Goal: Task Accomplishment & Management: Manage account settings

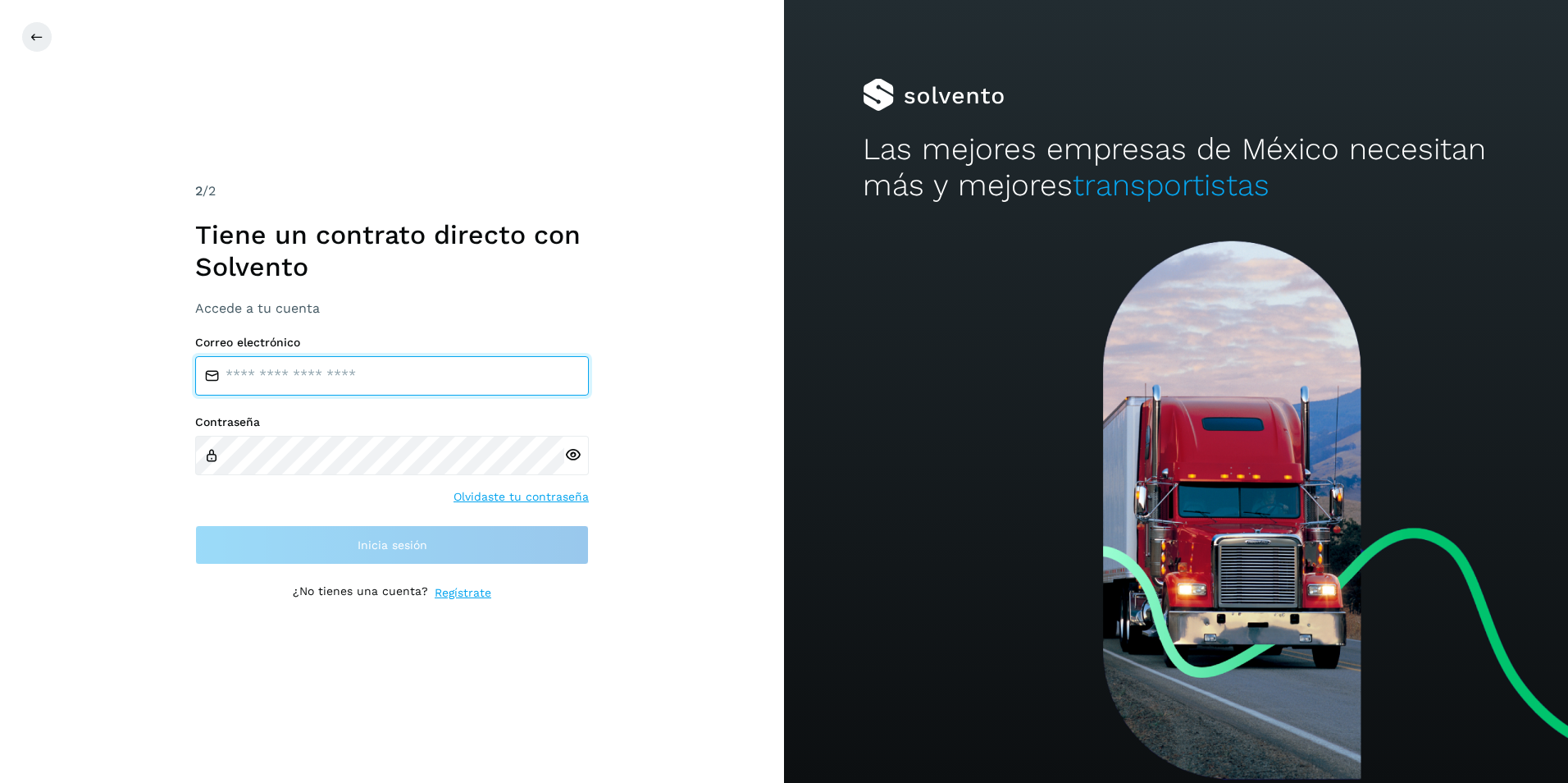
type input "**********"
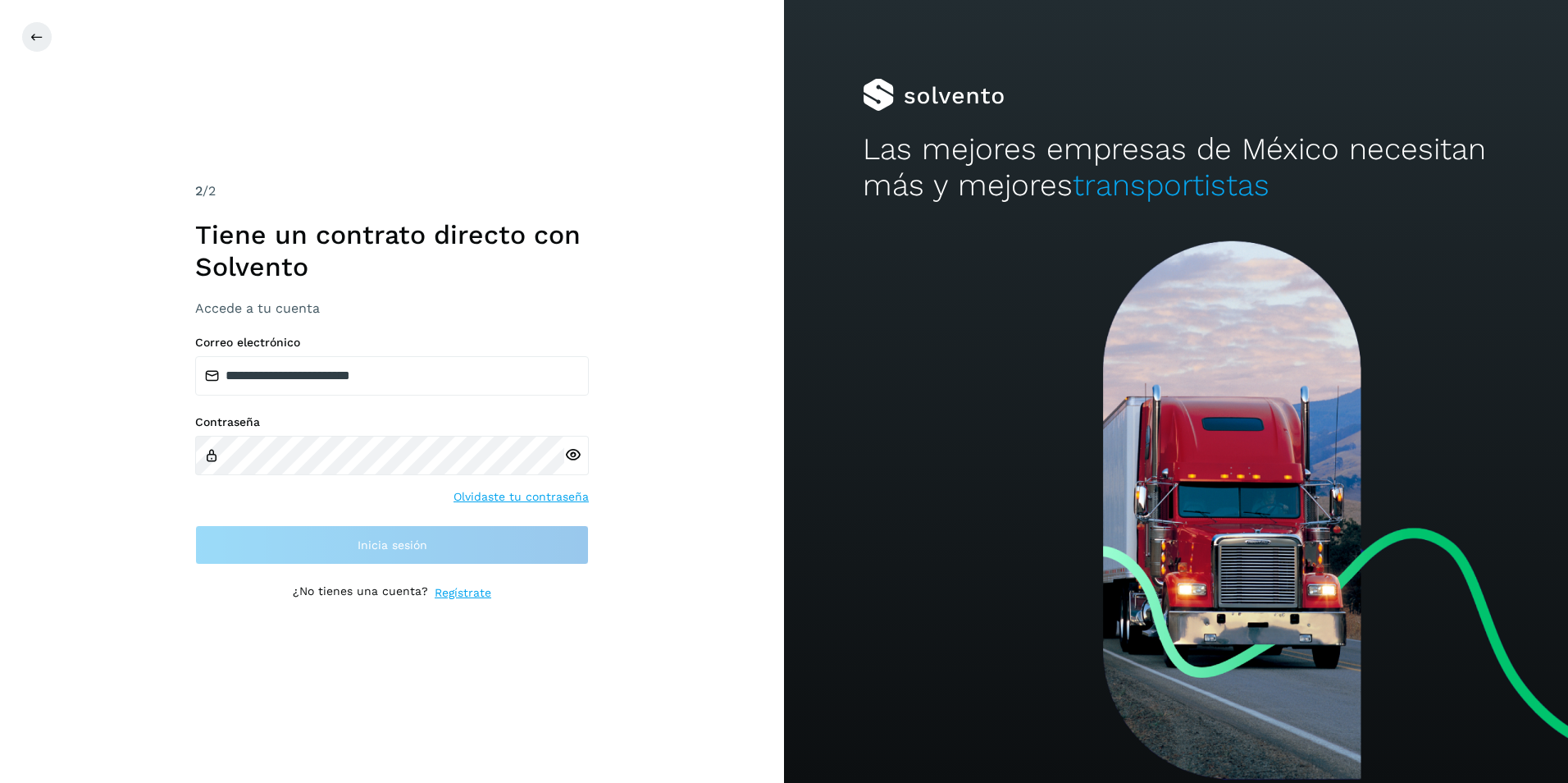
click at [301, 511] on div "**********" at bounding box center [392, 450] width 394 height 229
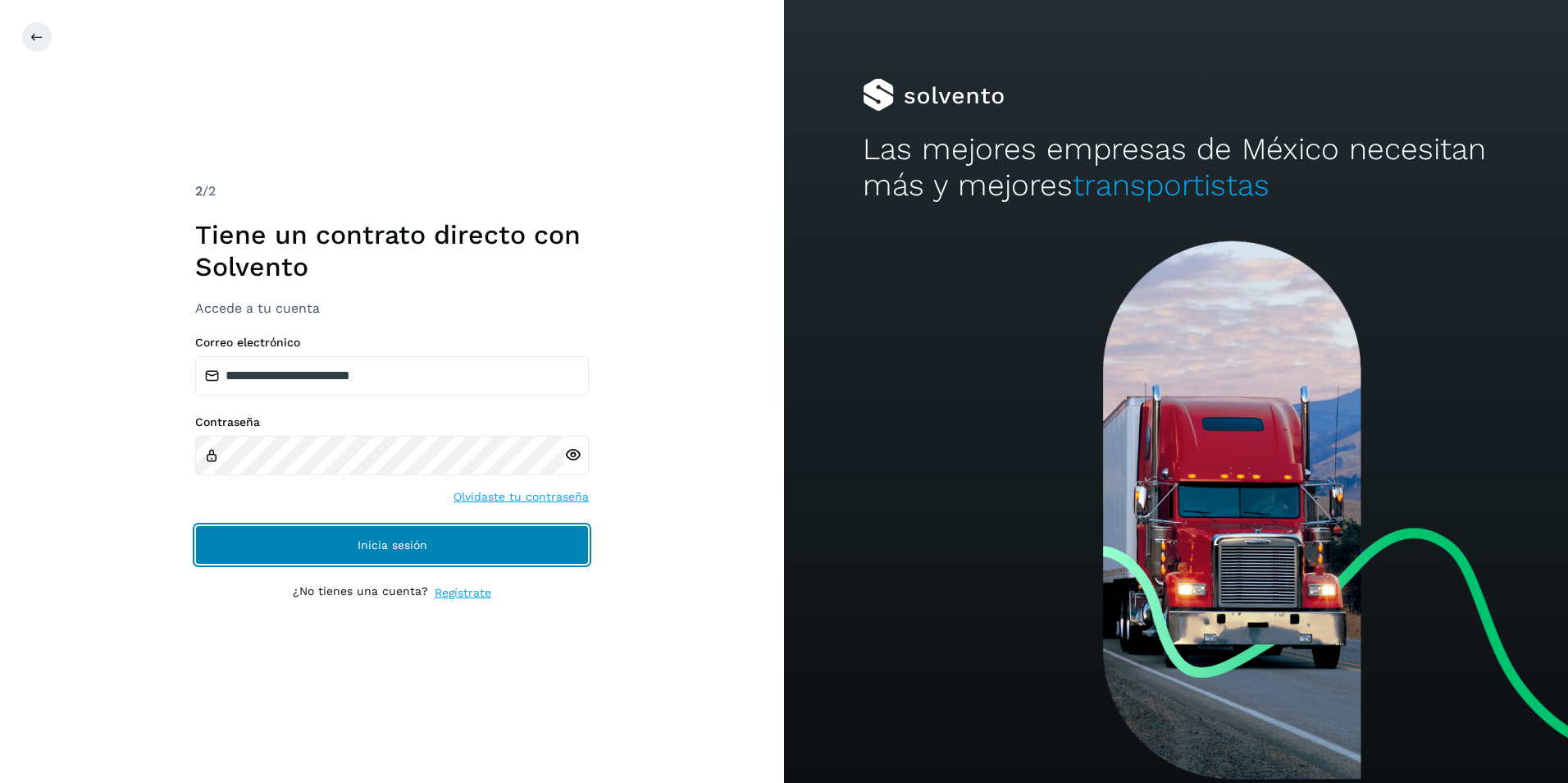
click at [300, 536] on button "Inicia sesión" at bounding box center [392, 545] width 394 height 40
click at [403, 543] on span "Inicia sesión" at bounding box center [393, 544] width 70 height 11
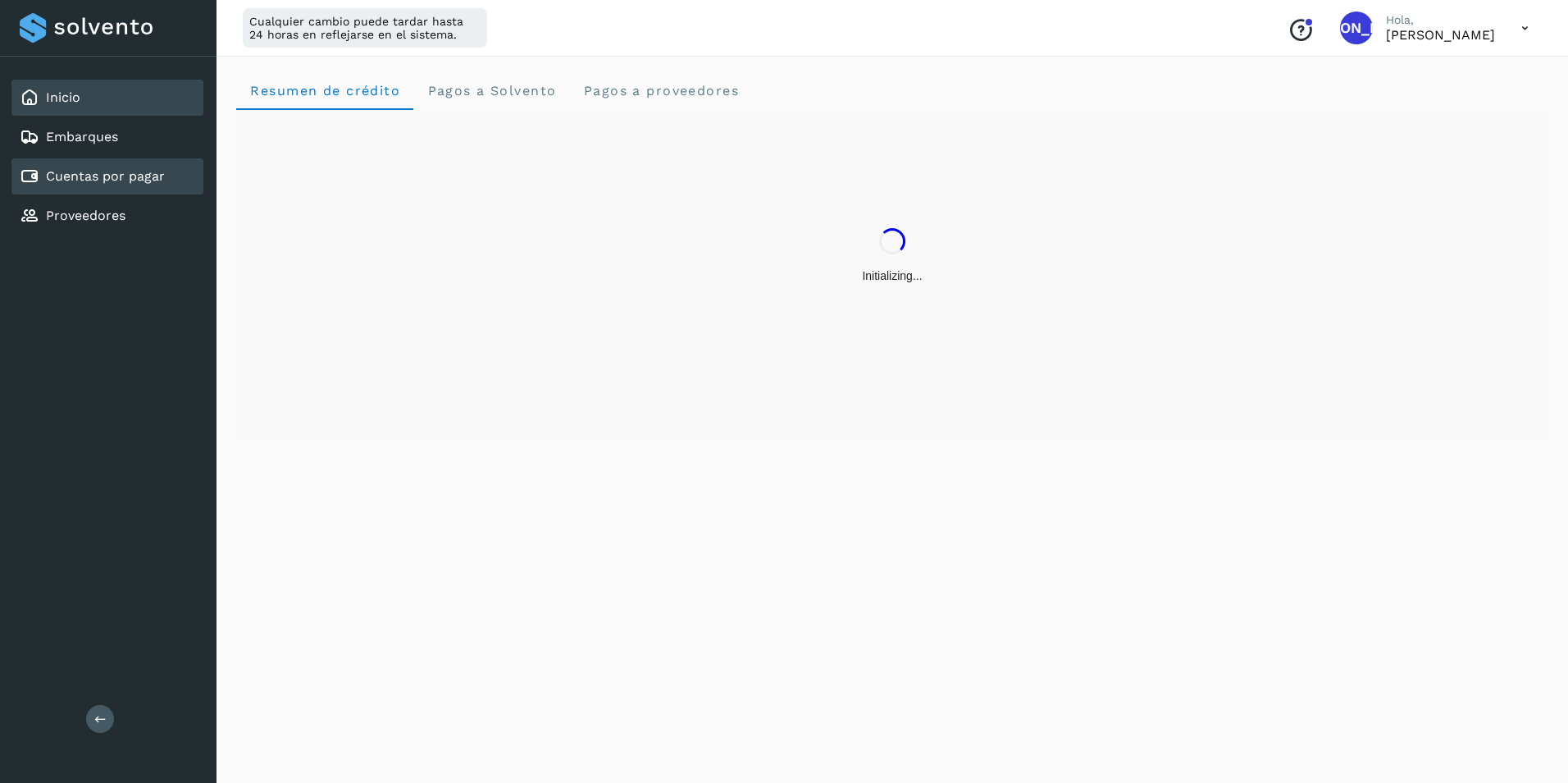
click at [83, 181] on link "Cuentas por pagar" at bounding box center [106, 176] width 119 height 16
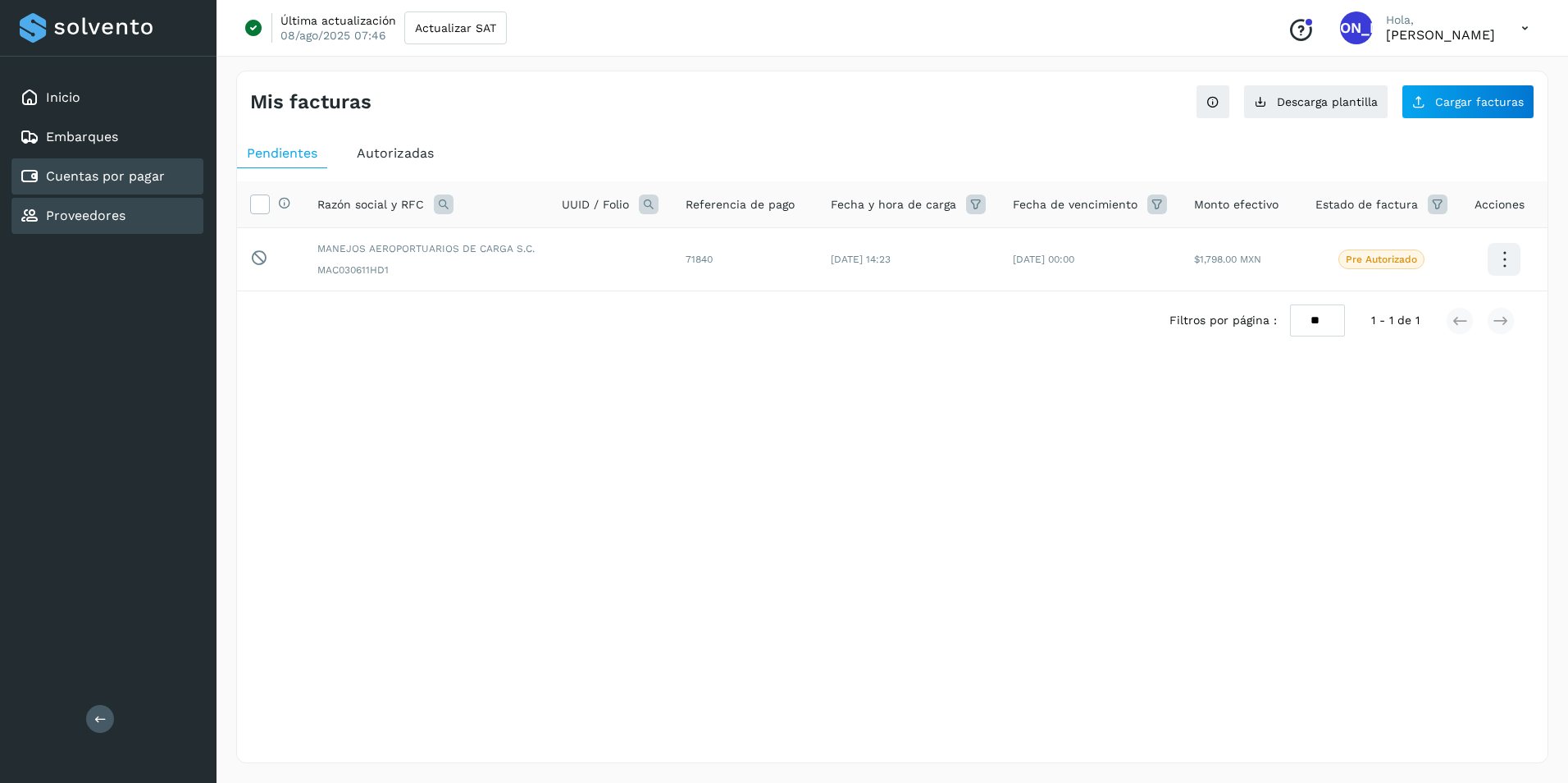
click at [79, 219] on link "Proveedores" at bounding box center [86, 215] width 80 height 16
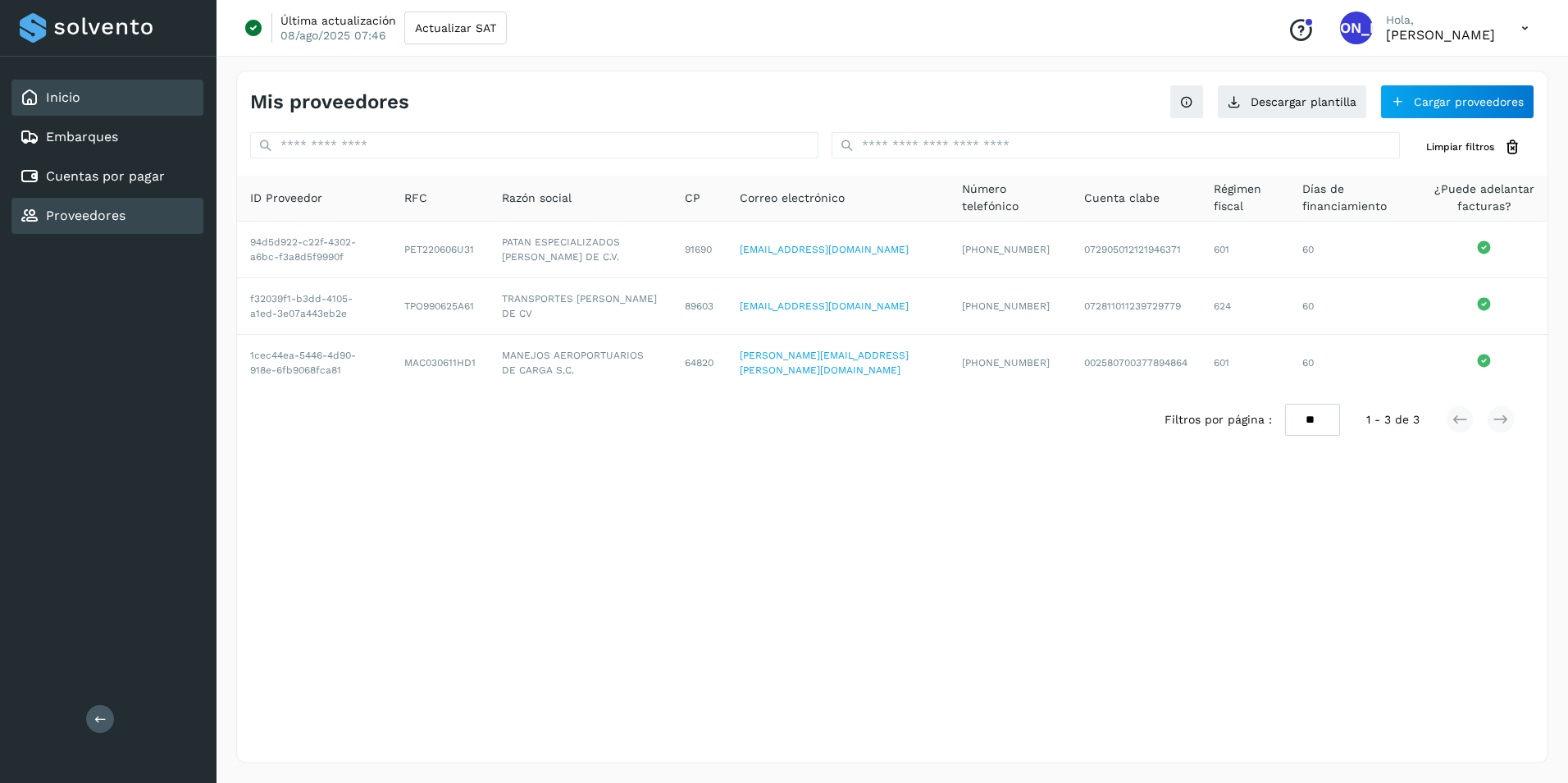
click at [82, 99] on div "Inicio" at bounding box center [107, 98] width 192 height 36
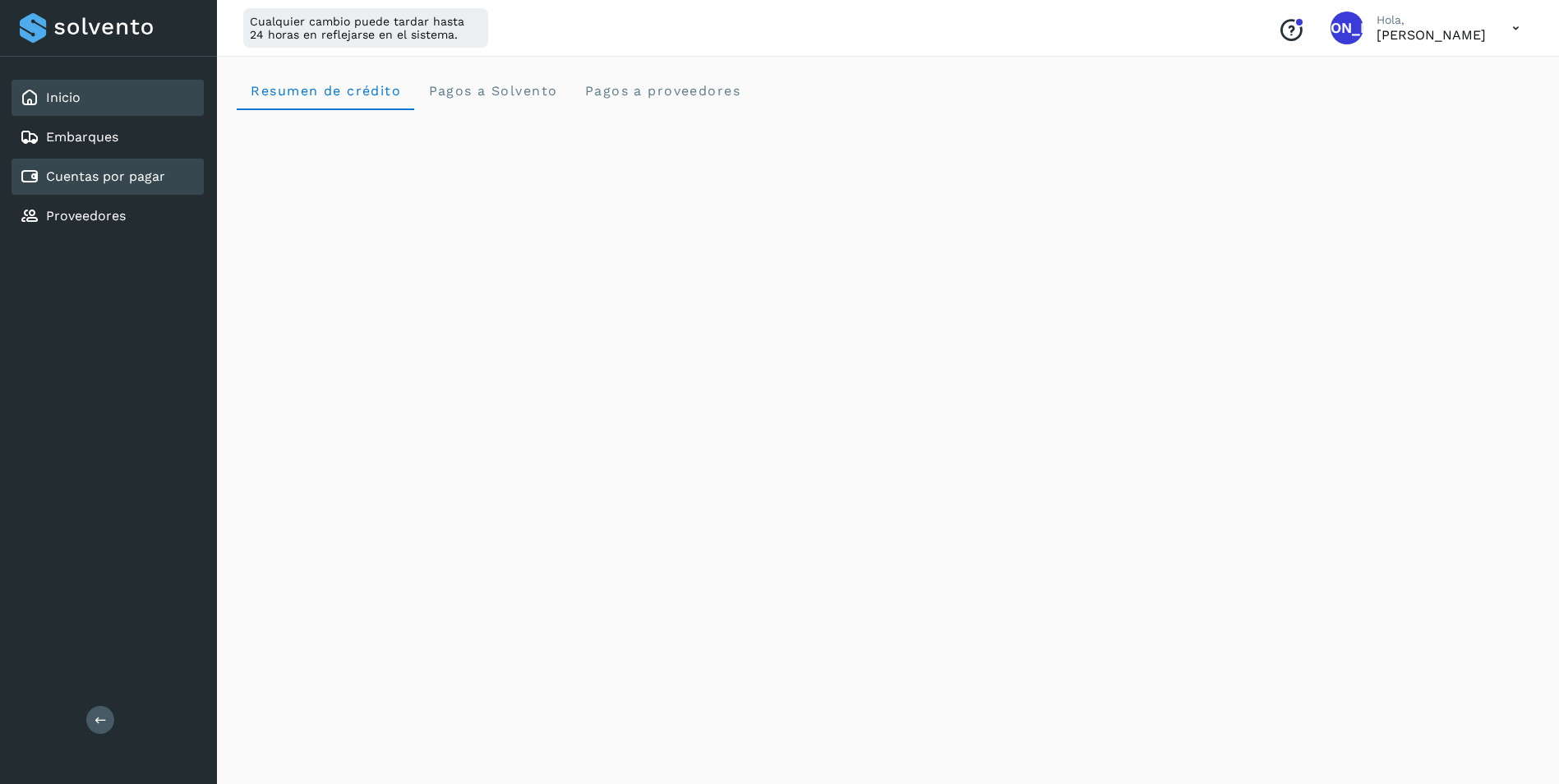
click at [133, 185] on div "Cuentas por pagar" at bounding box center [93, 177] width 146 height 20
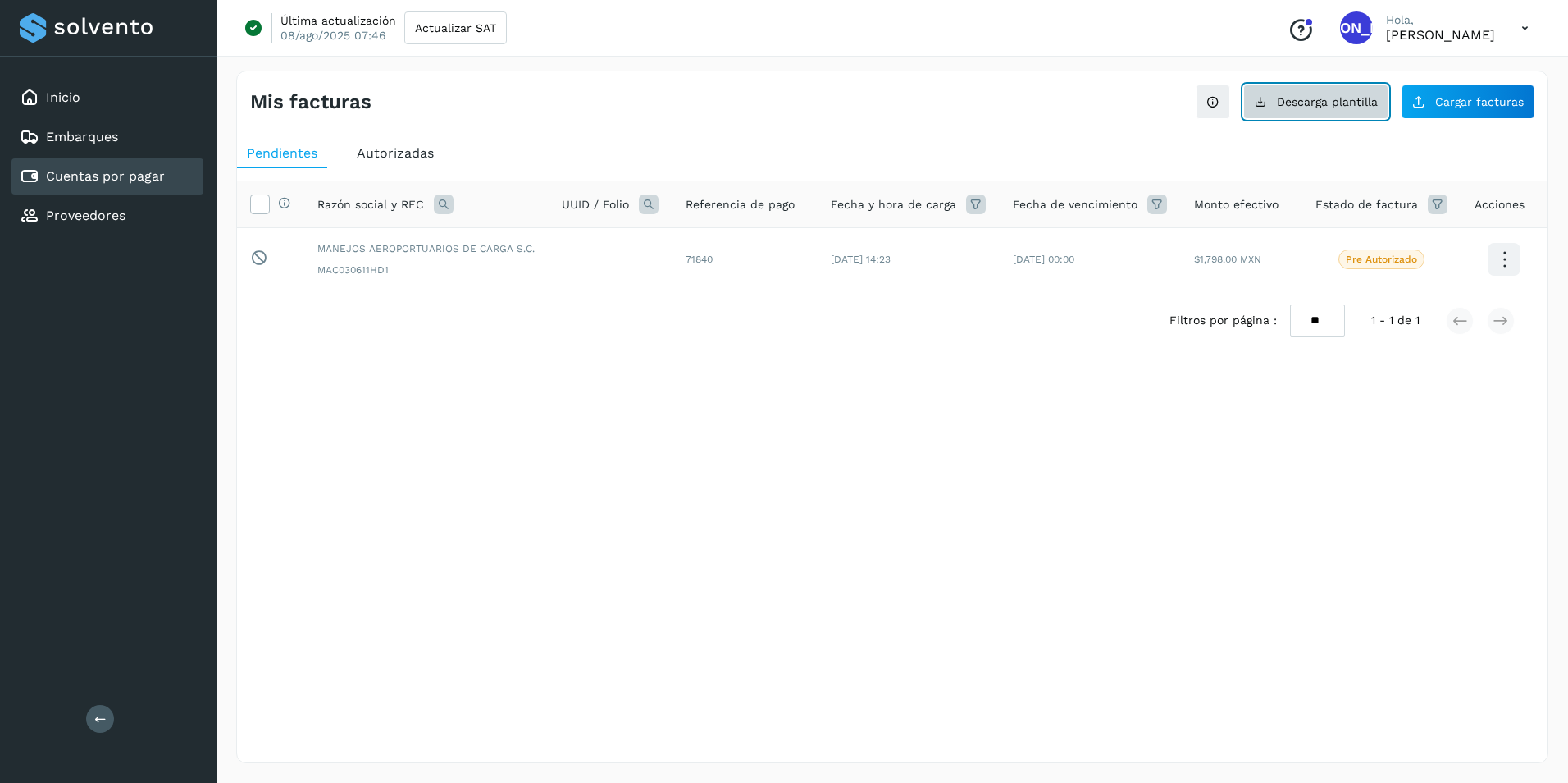
click at [1294, 114] on button "Descarga plantilla" at bounding box center [1316, 102] width 145 height 35
click at [1463, 102] on span "Cargar facturas" at bounding box center [1480, 101] width 88 height 11
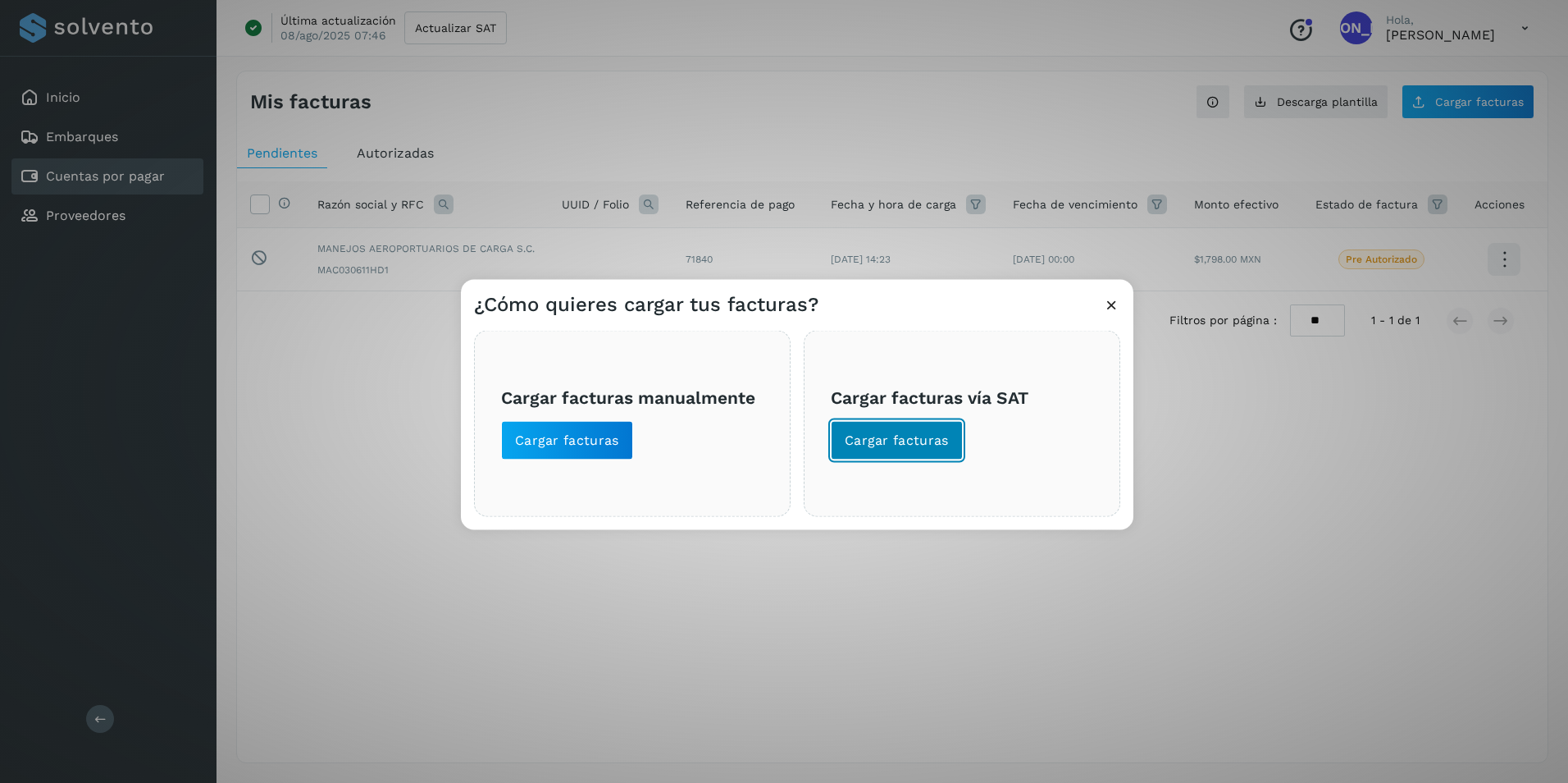
click at [896, 454] on button "Cargar facturas" at bounding box center [897, 441] width 132 height 40
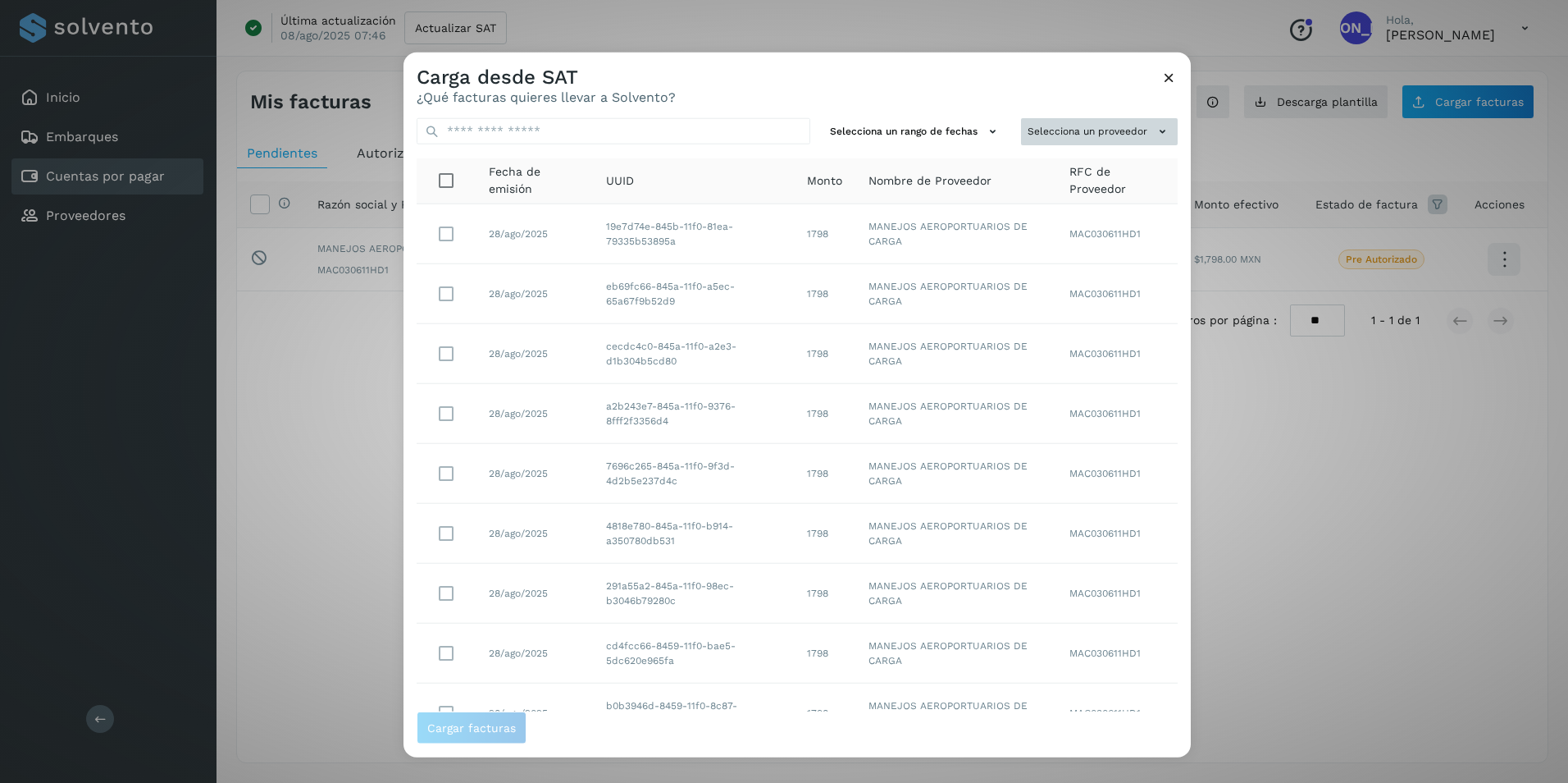
click at [1130, 126] on button "Selecciona un proveedor" at bounding box center [1099, 132] width 157 height 27
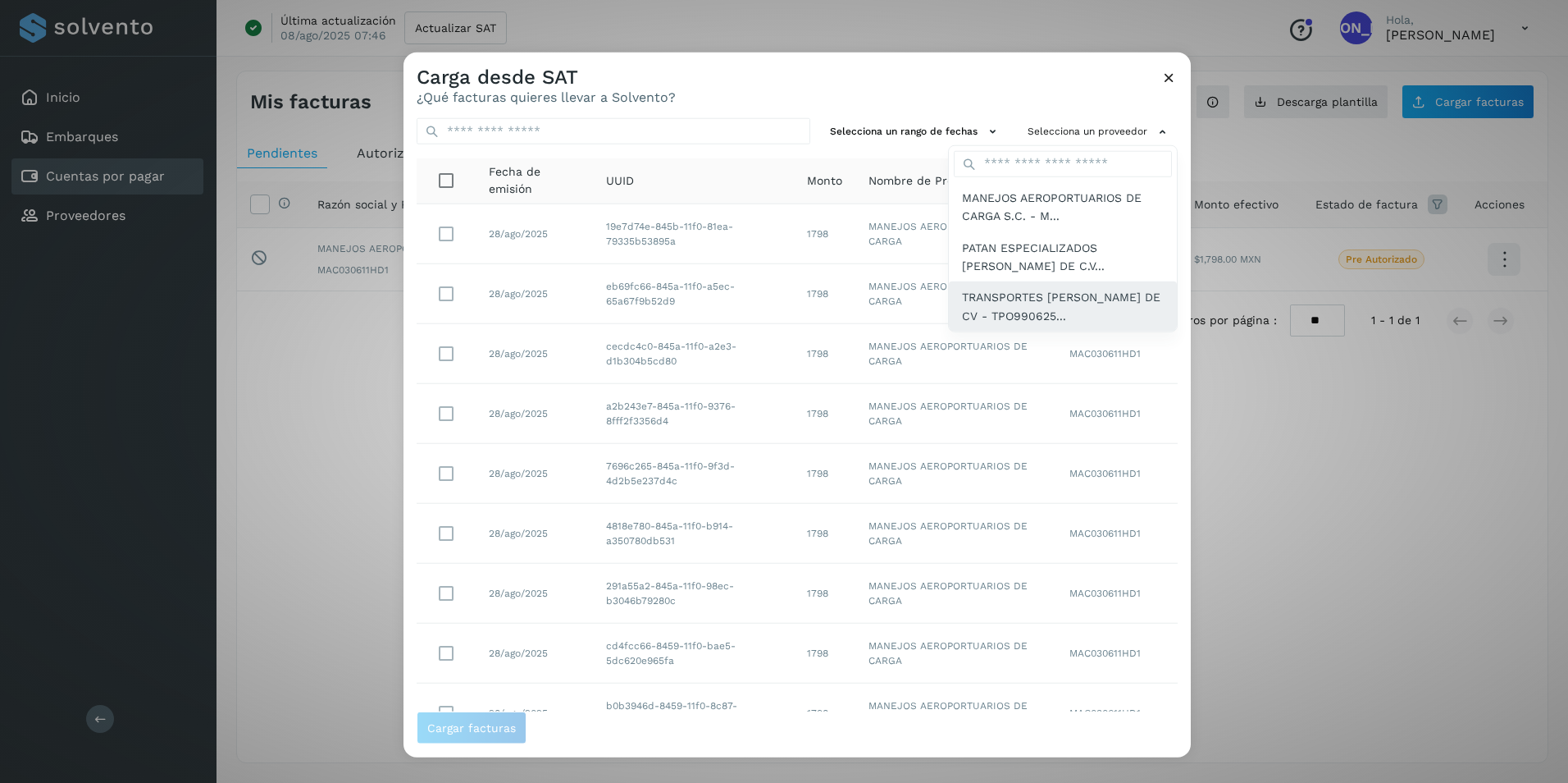
click at [1021, 307] on span "TRANSPORTES [PERSON_NAME] DE CV - TPO990625..." at bounding box center [1063, 306] width 202 height 37
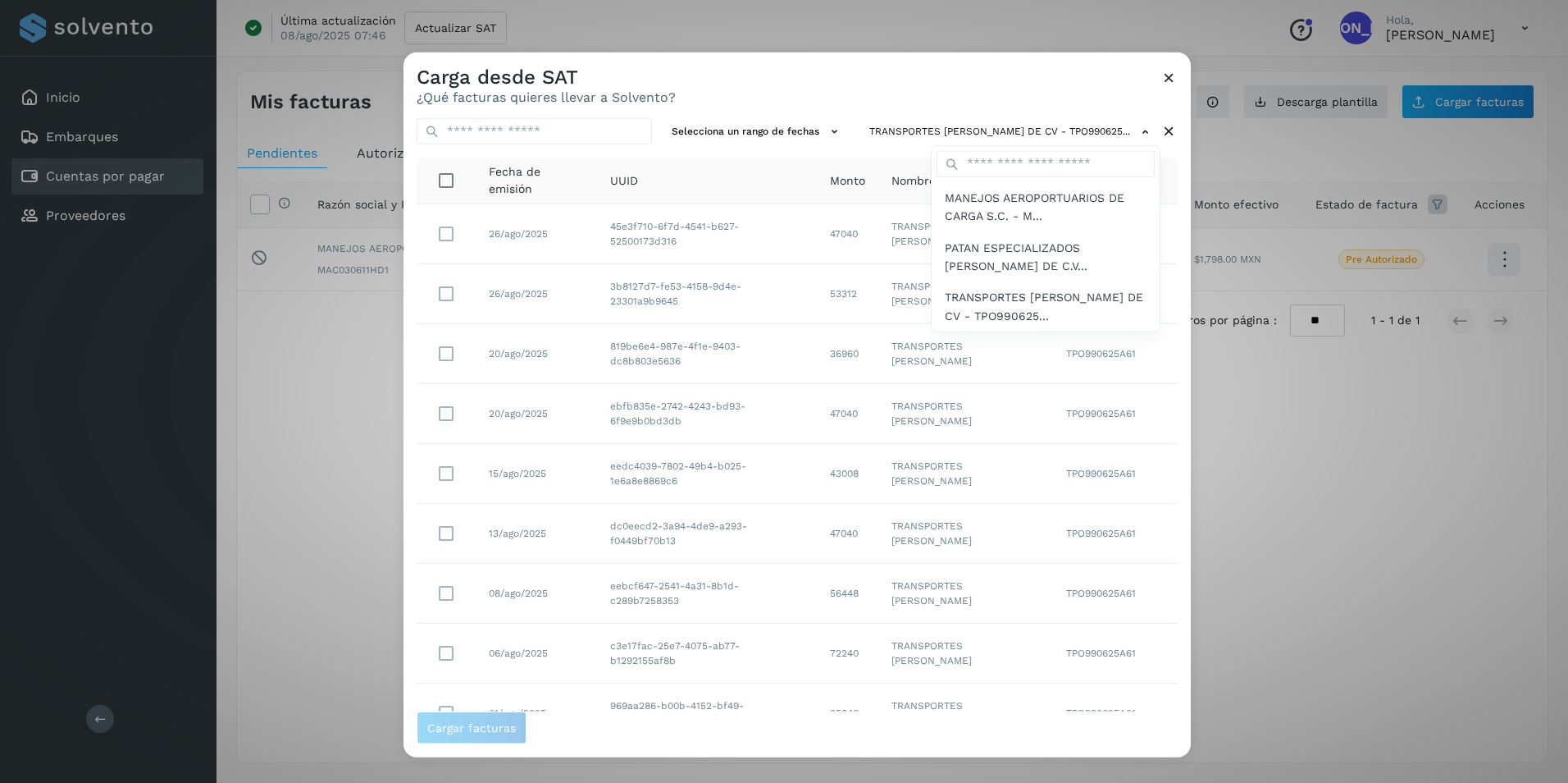
click at [933, 91] on div at bounding box center [1187, 444] width 1568 height 783
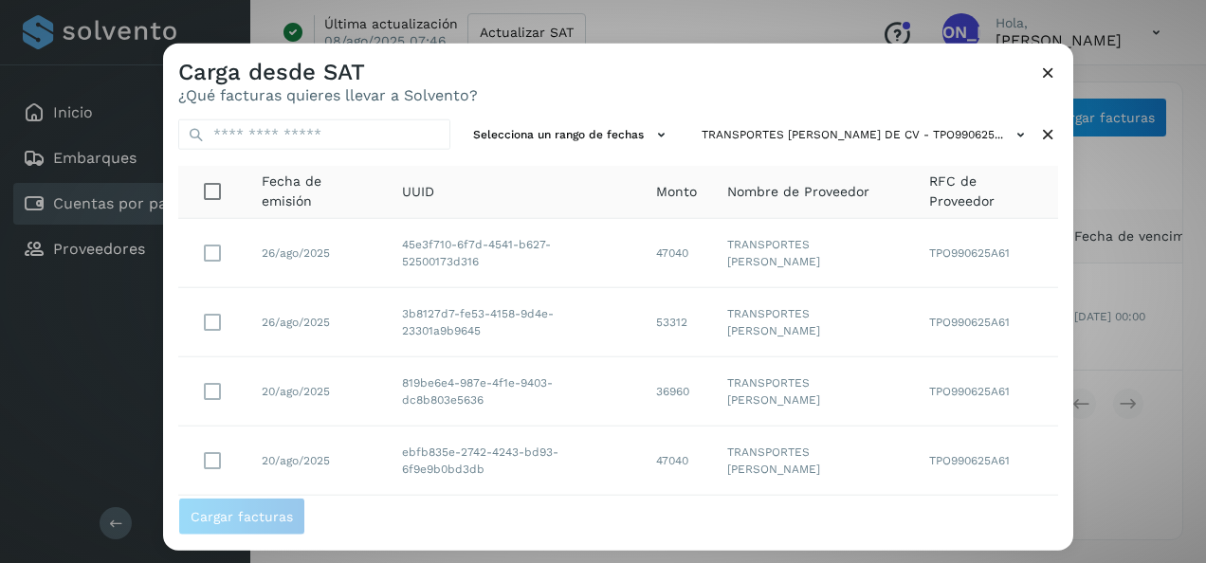
click at [1047, 77] on icon at bounding box center [1049, 73] width 20 height 20
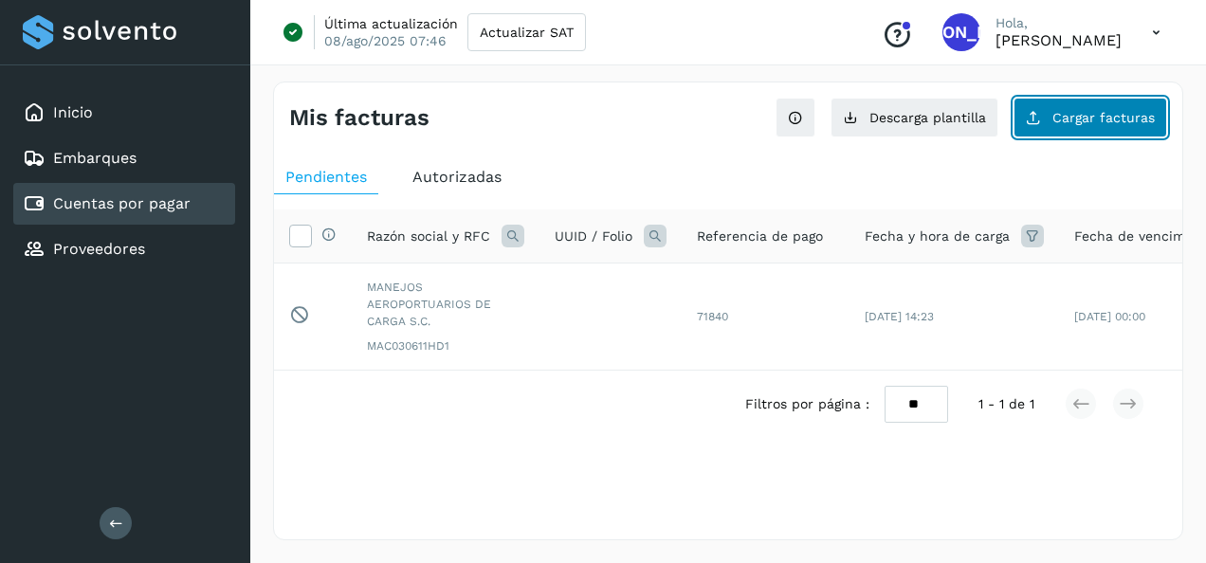
click at [1073, 125] on button "Cargar facturas" at bounding box center [1091, 118] width 154 height 40
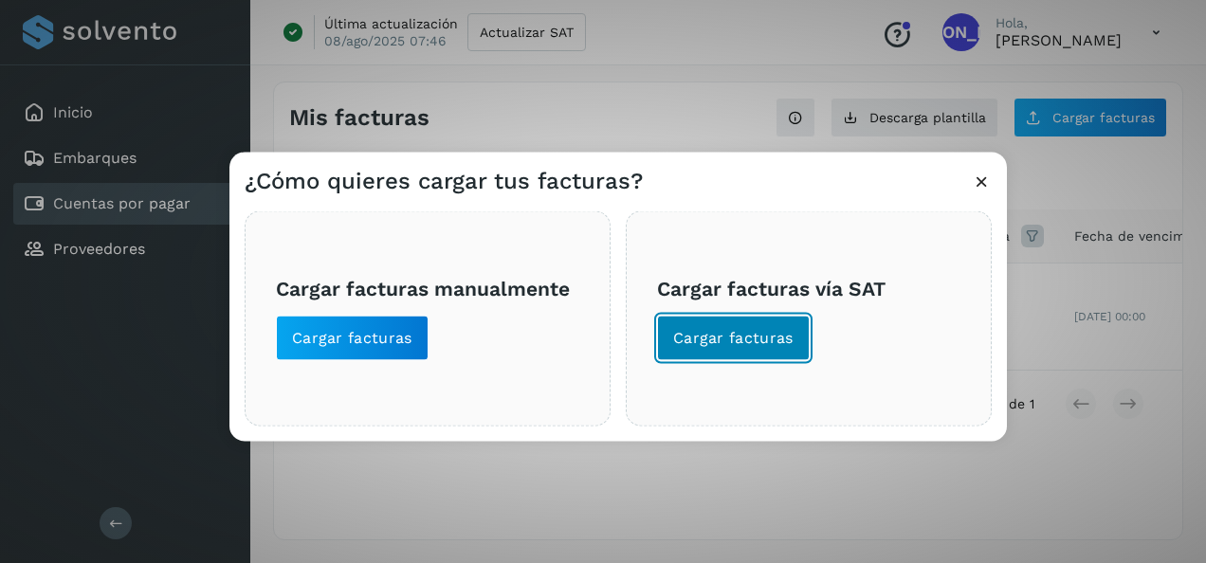
click at [727, 338] on span "Cargar facturas" at bounding box center [733, 338] width 120 height 21
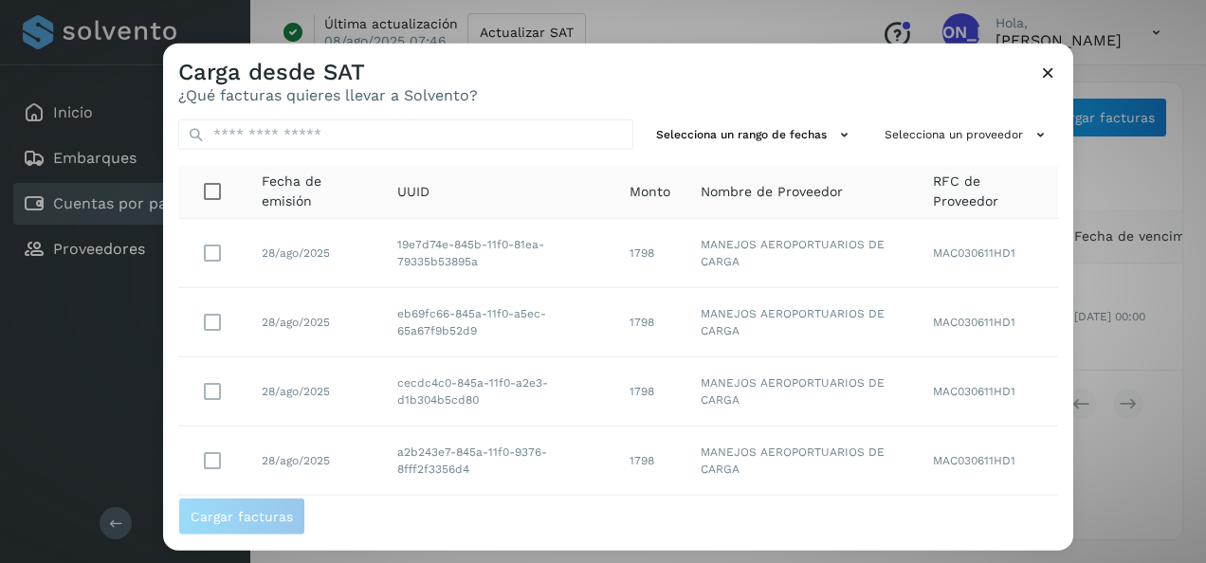
click at [1045, 74] on icon at bounding box center [1049, 73] width 20 height 20
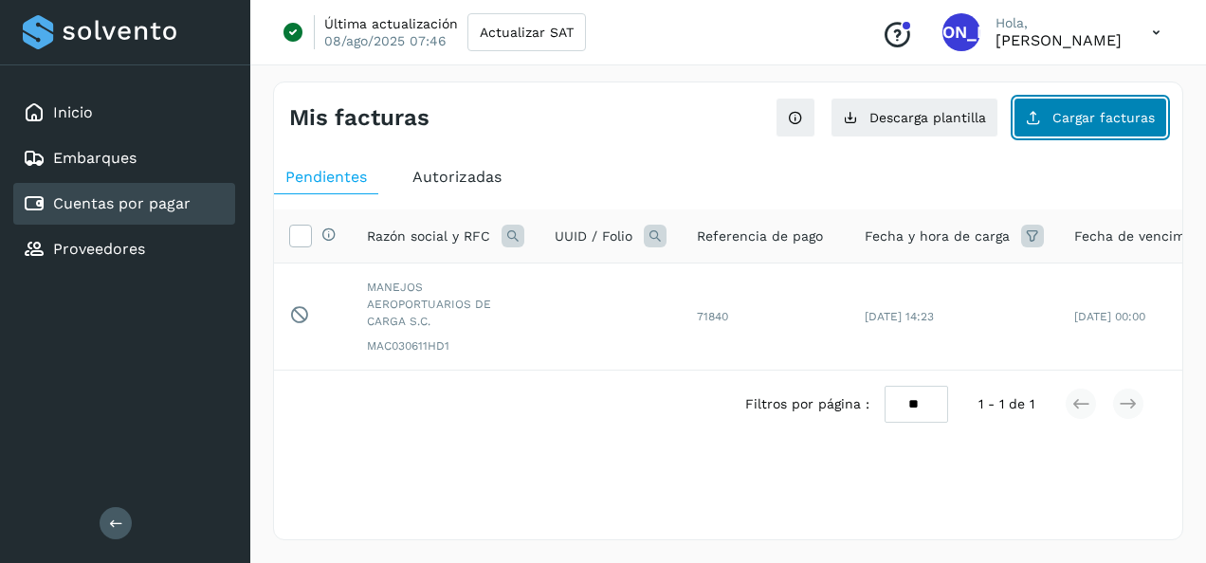
click at [1077, 108] on button "Cargar facturas" at bounding box center [1091, 118] width 154 height 40
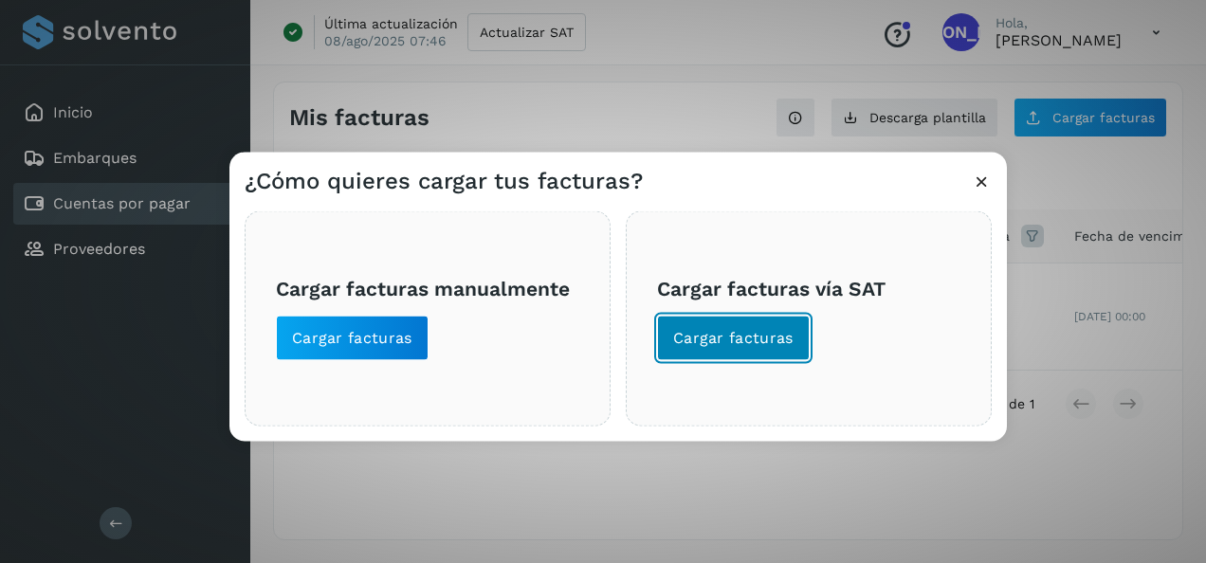
click at [709, 321] on button "Cargar facturas" at bounding box center [733, 339] width 153 height 46
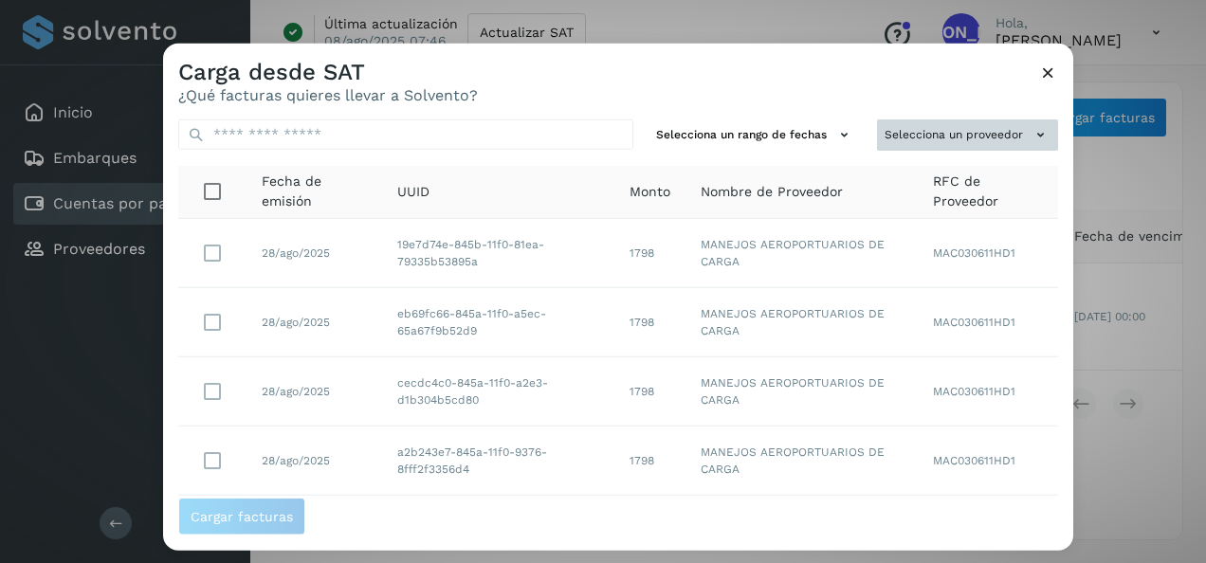
click at [912, 133] on button "Selecciona un proveedor" at bounding box center [967, 135] width 181 height 31
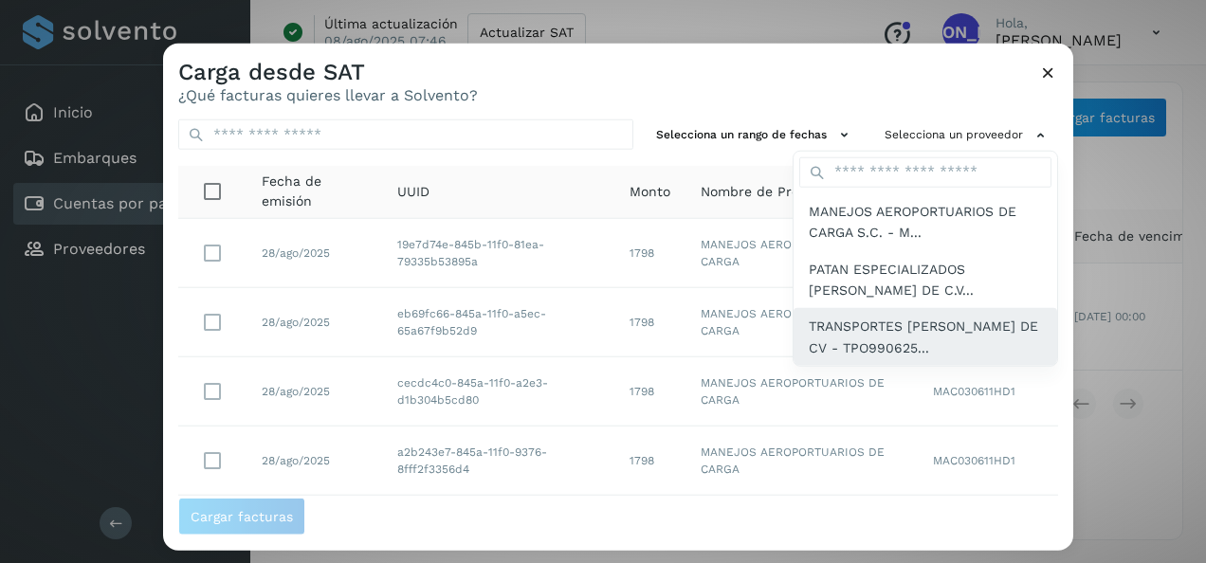
click at [940, 324] on span "TRANSPORTES [PERSON_NAME] DE CV - TPO990625..." at bounding box center [925, 337] width 233 height 43
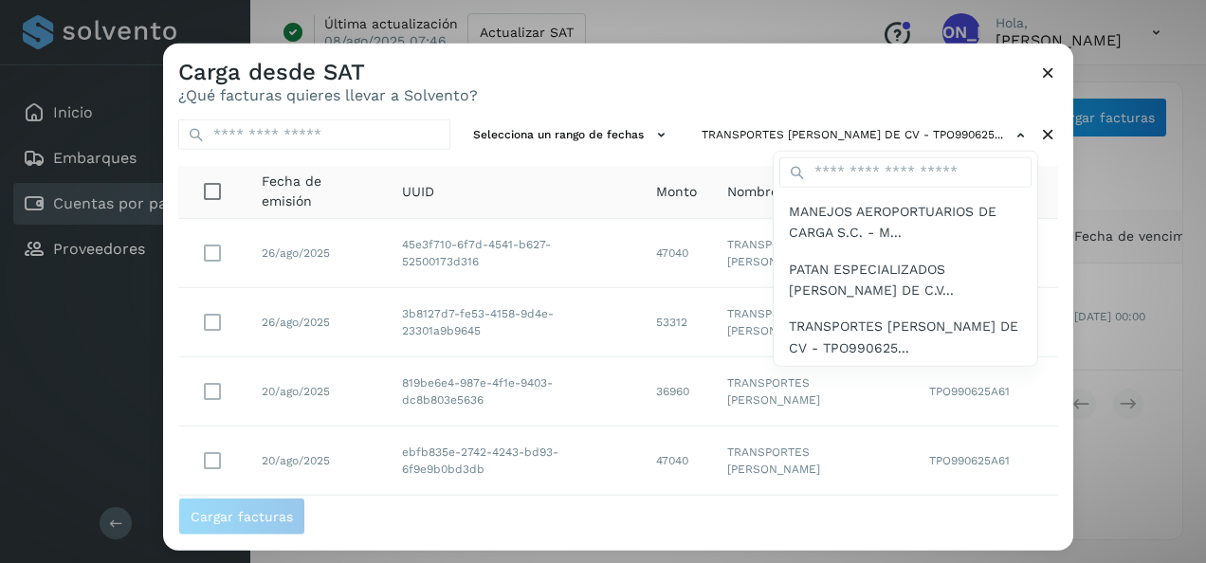
click at [914, 104] on div at bounding box center [766, 325] width 1206 height 563
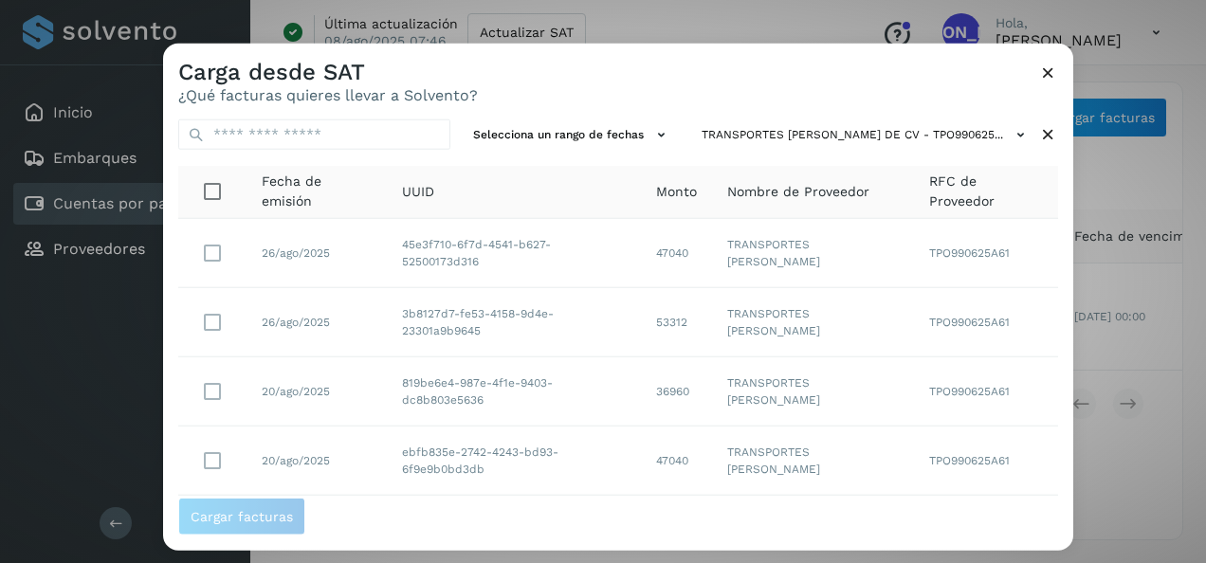
click at [290, 194] on span "Fecha de emisión" at bounding box center [317, 192] width 110 height 40
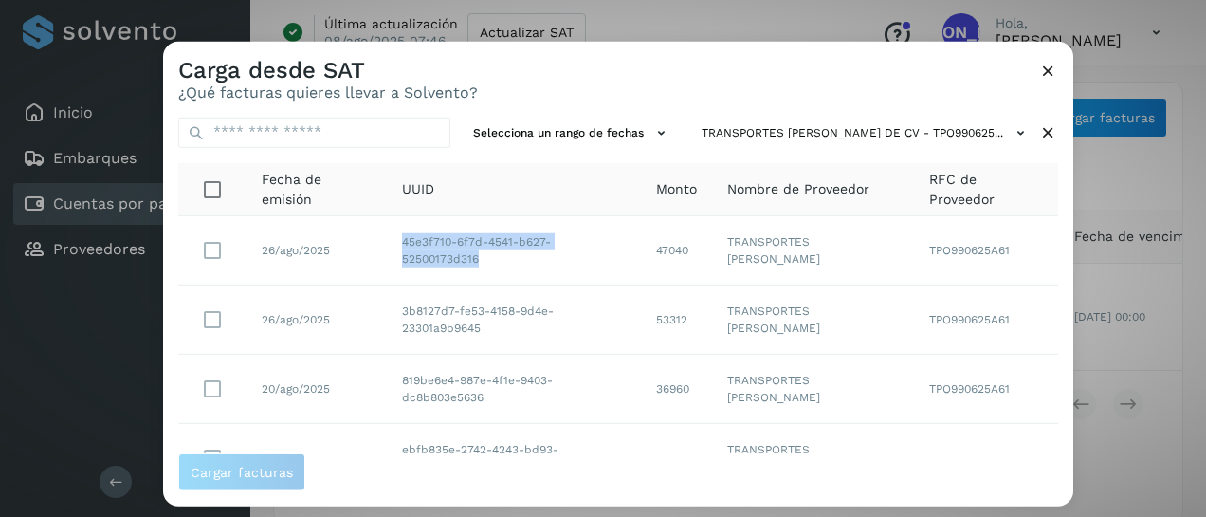
drag, startPoint x: 408, startPoint y: 249, endPoint x: 639, endPoint y: 261, distance: 231.7
click at [639, 261] on td "45e3f710-6f7d-4541-b627-52500173d316" at bounding box center [514, 250] width 254 height 69
click at [580, 75] on div "Carga desde SAT ¿Qué facturas quieres llevar a Solvento?" at bounding box center [618, 71] width 911 height 61
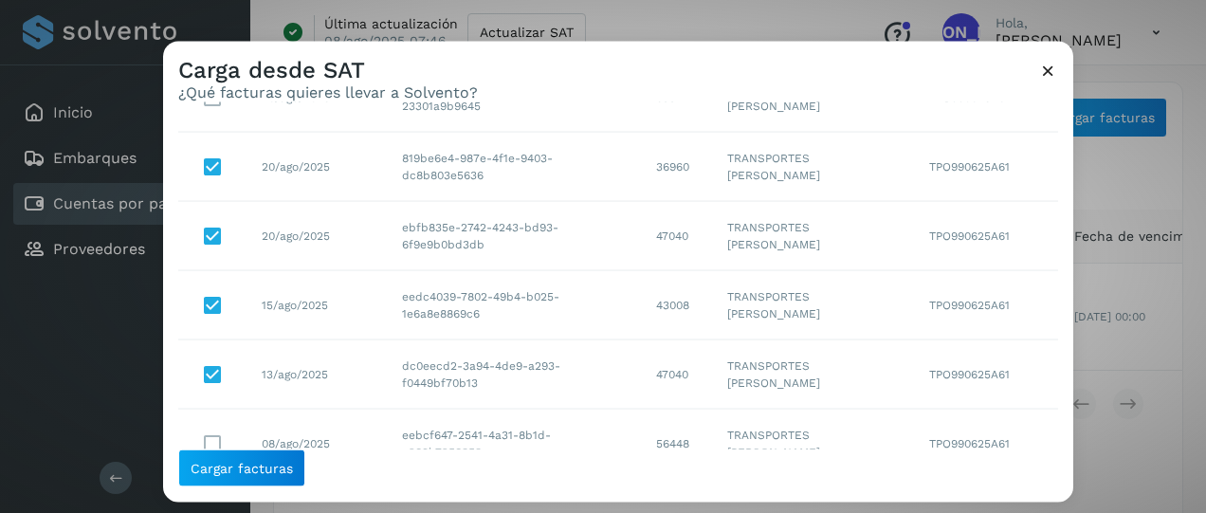
scroll to position [220, 0]
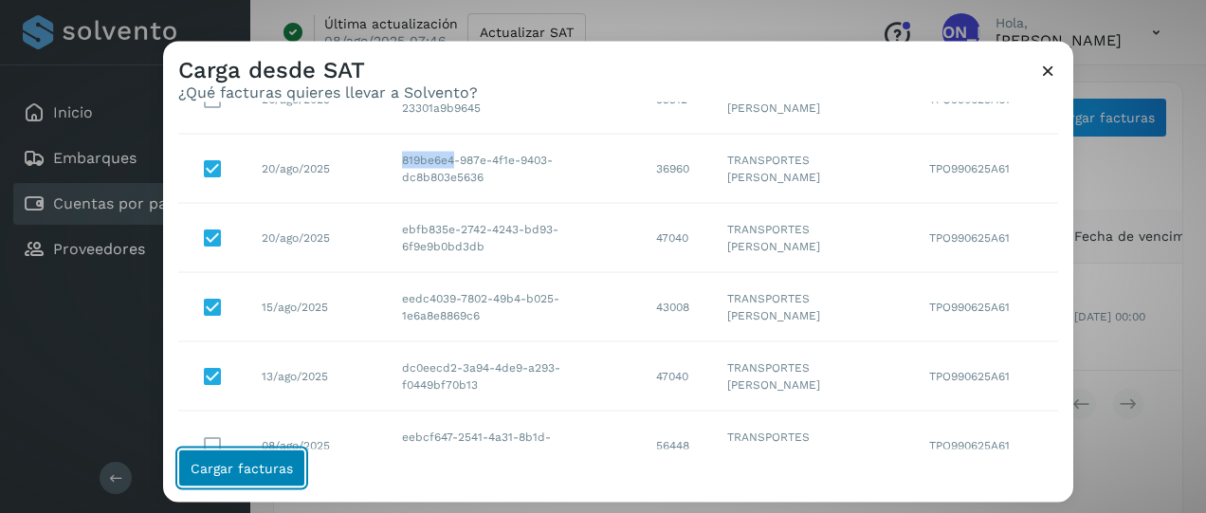
click at [237, 463] on span "Cargar facturas" at bounding box center [242, 468] width 102 height 13
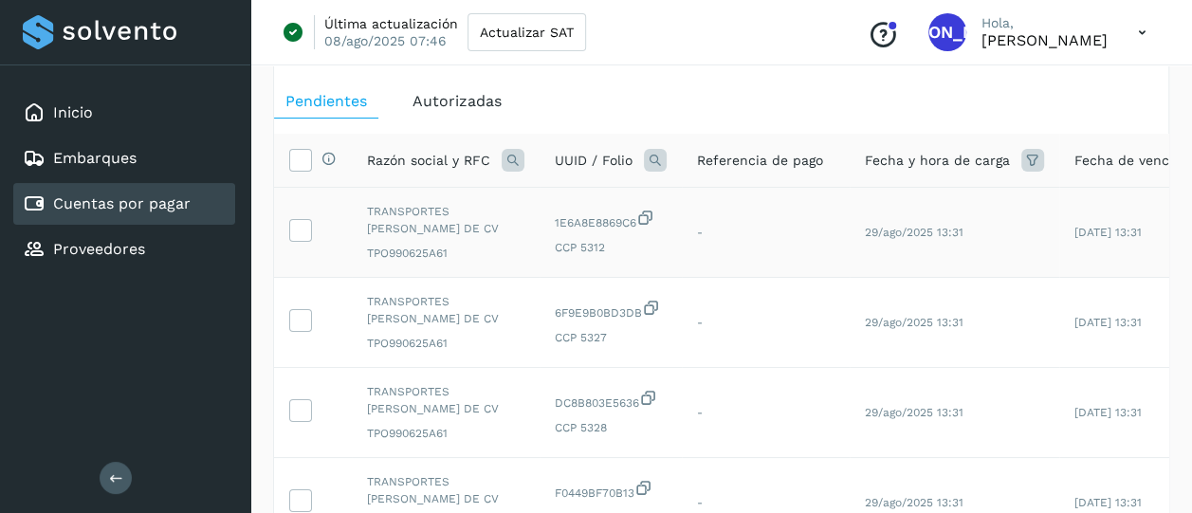
scroll to position [53, 0]
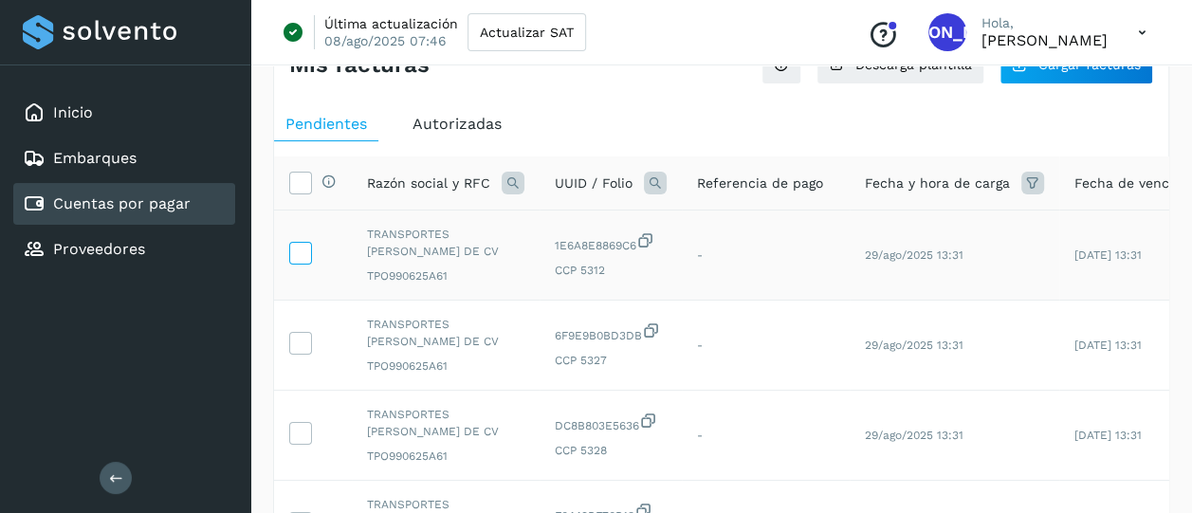
click at [307, 259] on icon at bounding box center [300, 252] width 20 height 20
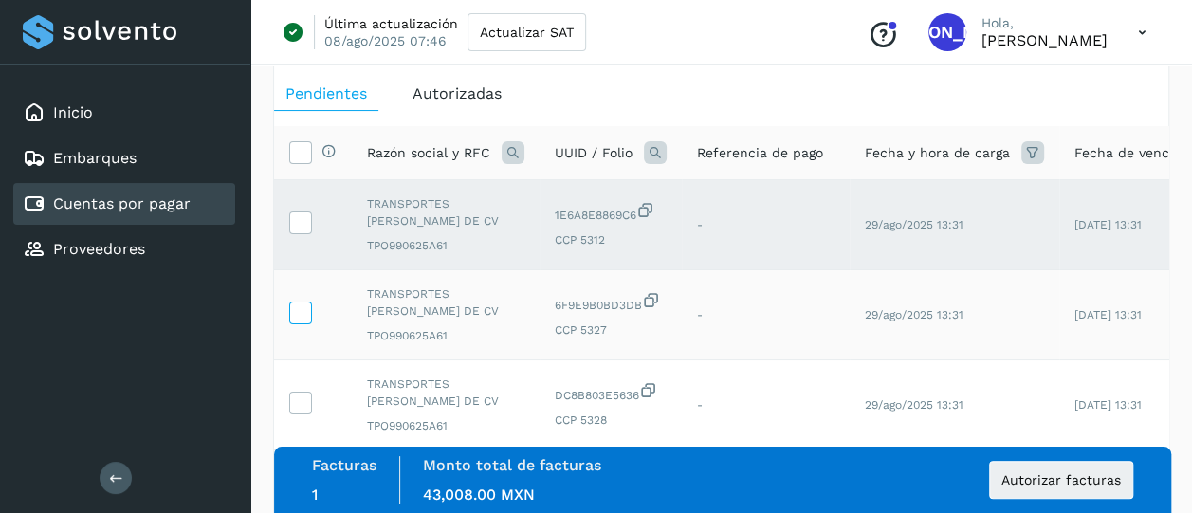
click at [302, 317] on icon at bounding box center [300, 312] width 20 height 20
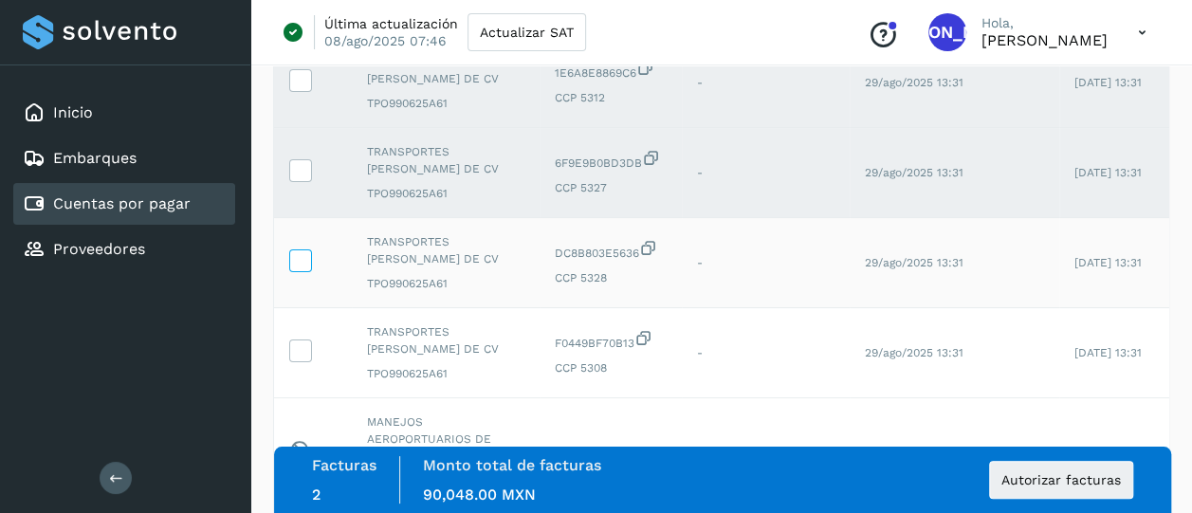
click at [307, 264] on icon at bounding box center [300, 259] width 20 height 20
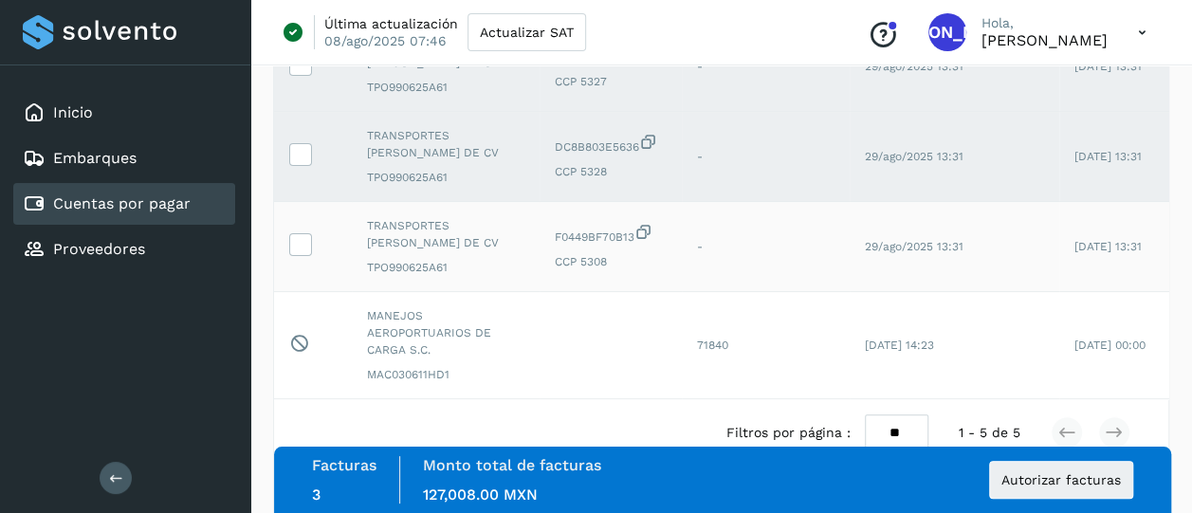
scroll to position [332, 0]
click at [304, 240] on icon at bounding box center [300, 243] width 20 height 20
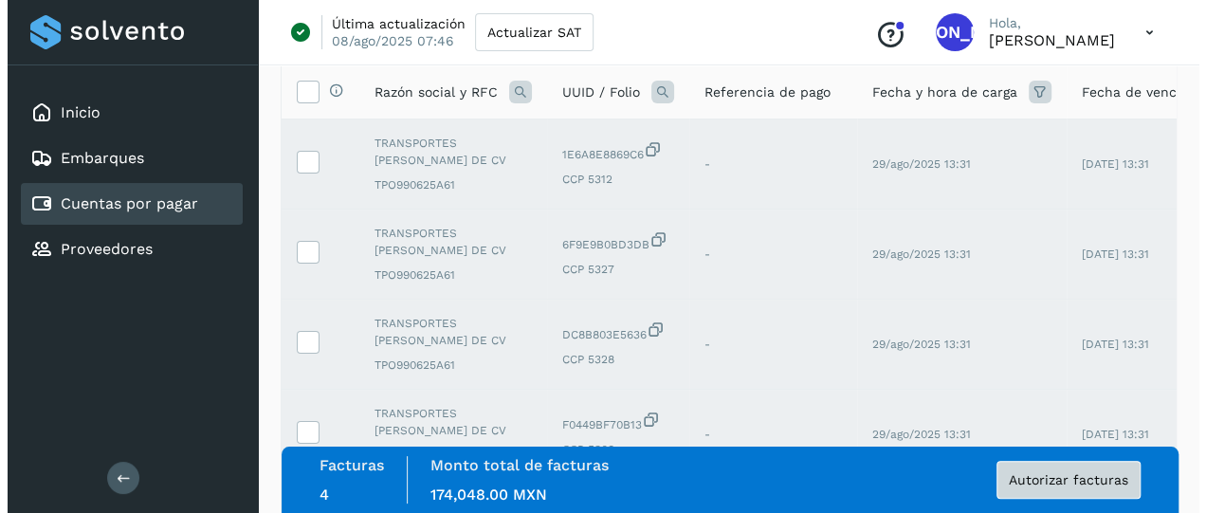
scroll to position [142, 0]
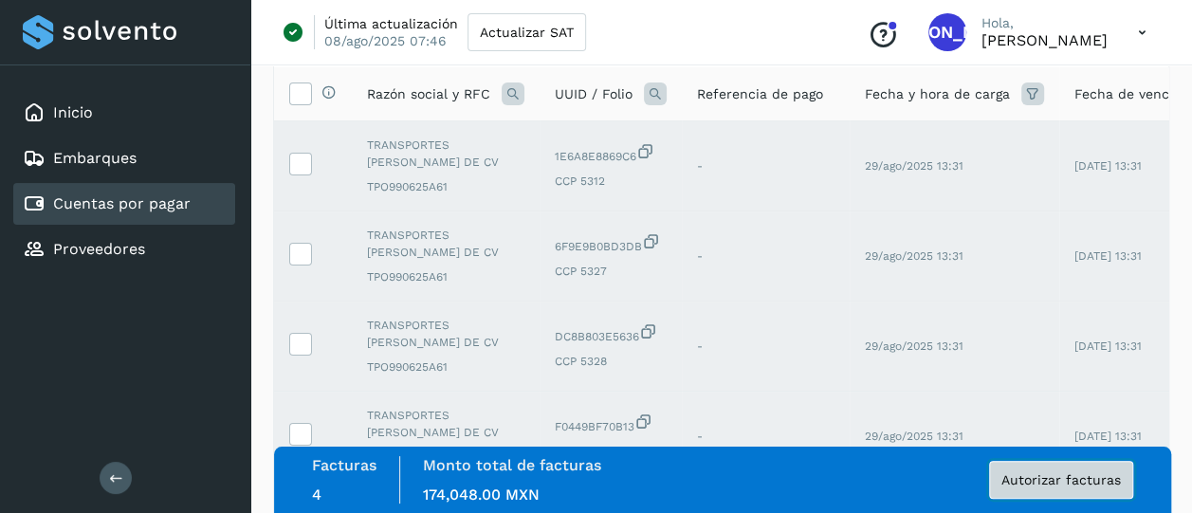
click at [1044, 475] on span "Autorizar facturas" at bounding box center [1062, 479] width 120 height 13
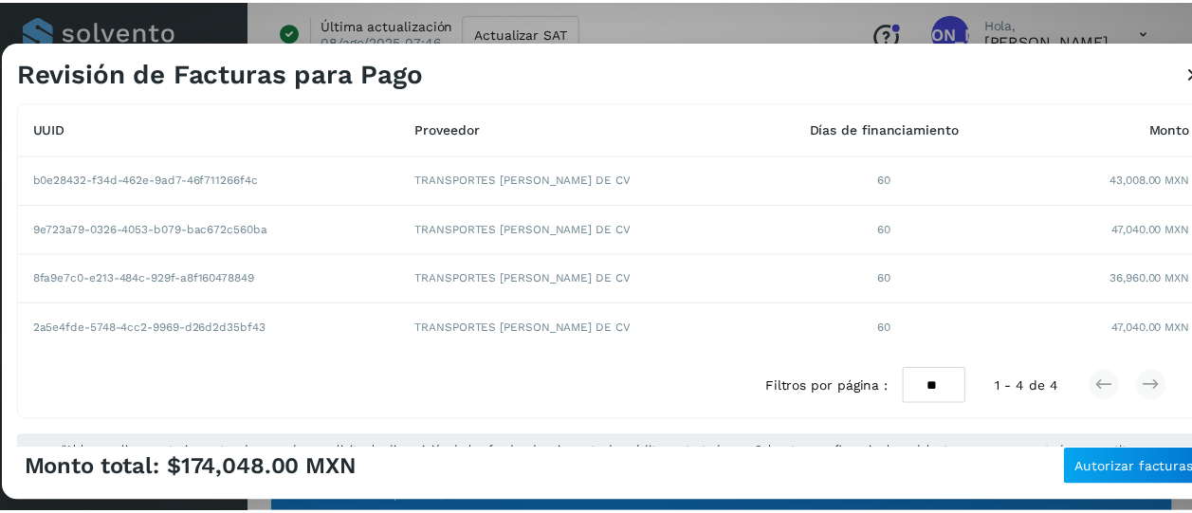
scroll to position [203, 0]
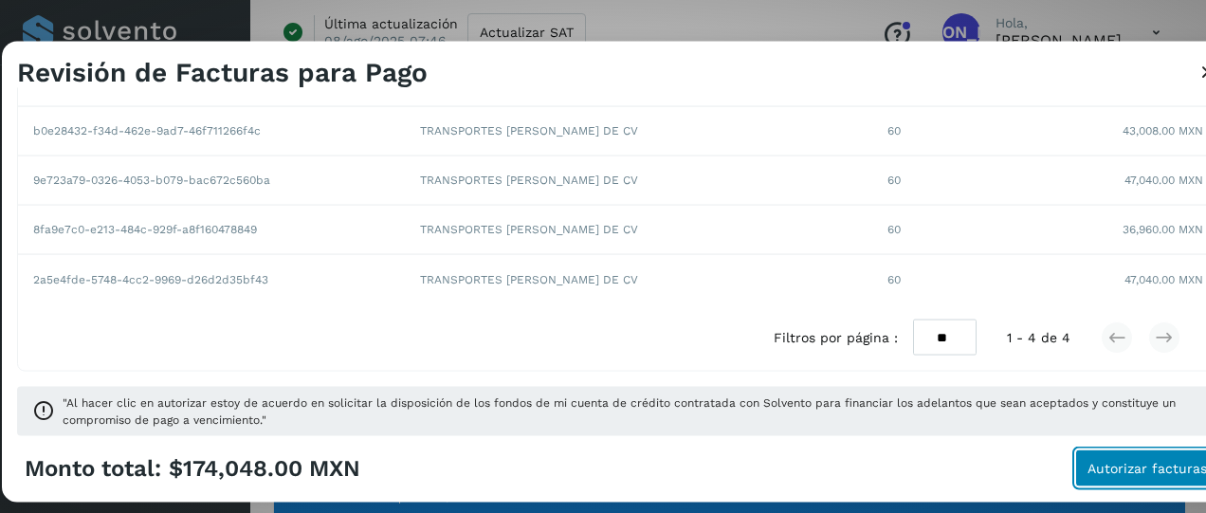
click at [1113, 477] on button "Autorizar facturas" at bounding box center [1148, 469] width 144 height 38
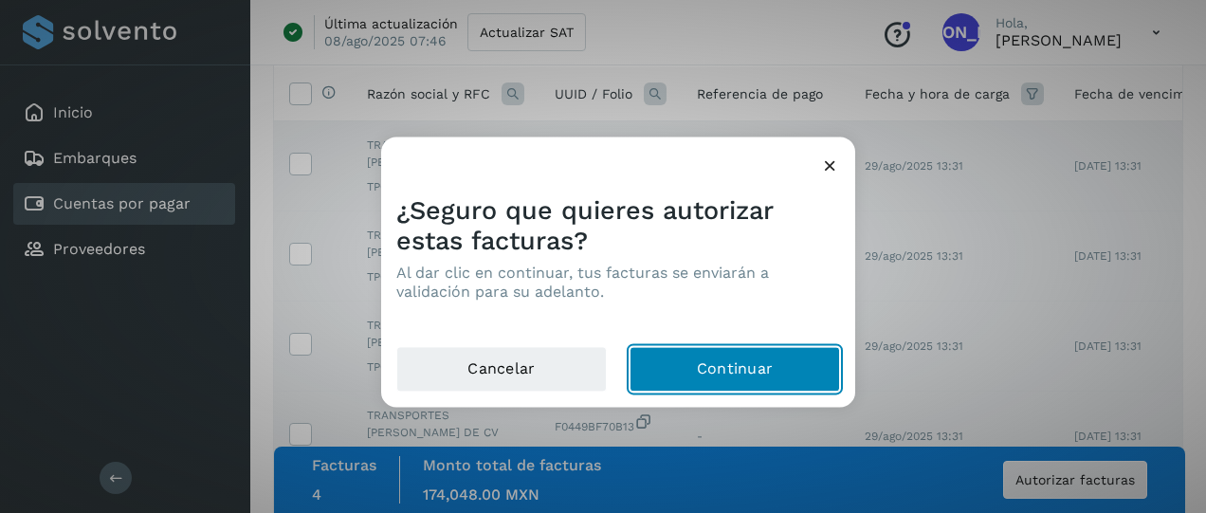
click at [690, 365] on button "Continuar" at bounding box center [735, 369] width 211 height 46
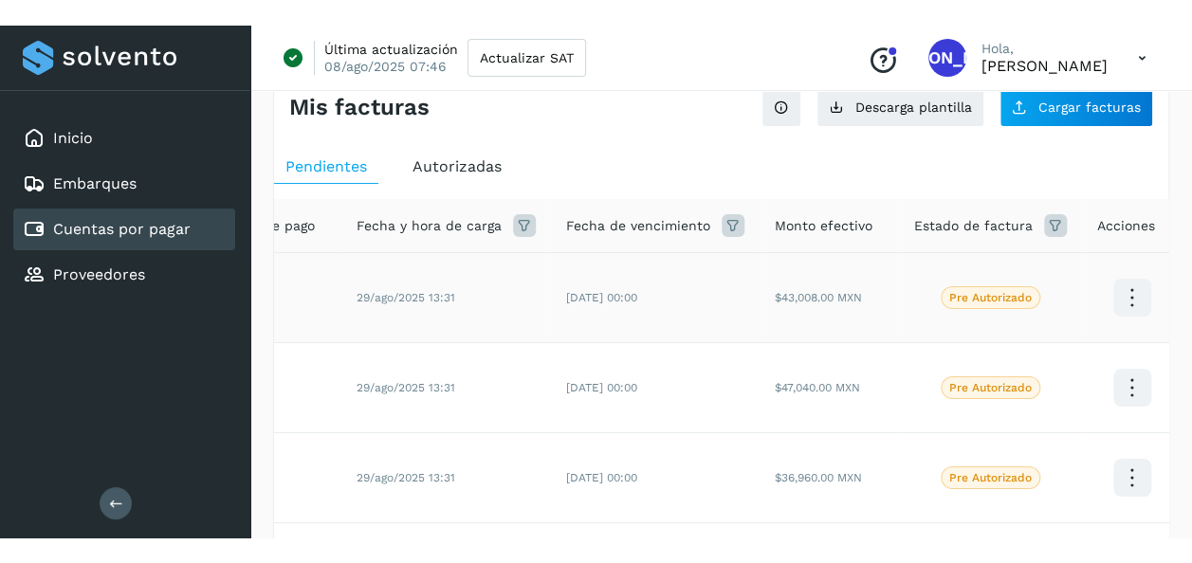
scroll to position [0, 0]
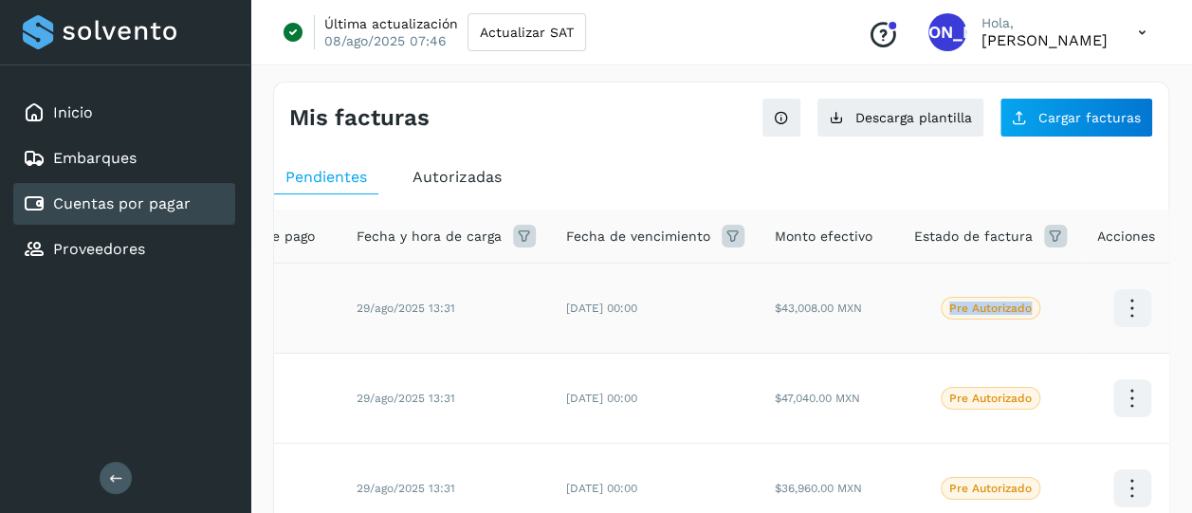
drag, startPoint x: 937, startPoint y: 308, endPoint x: 1027, endPoint y: 308, distance: 90.1
click at [1027, 308] on span "Pre Autorizado" at bounding box center [991, 308] width 100 height 23
